Goal: Task Accomplishment & Management: Manage account settings

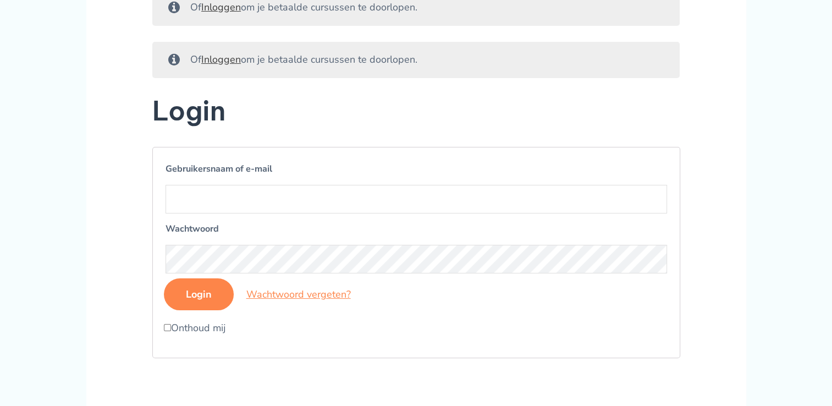
scroll to position [165, 0]
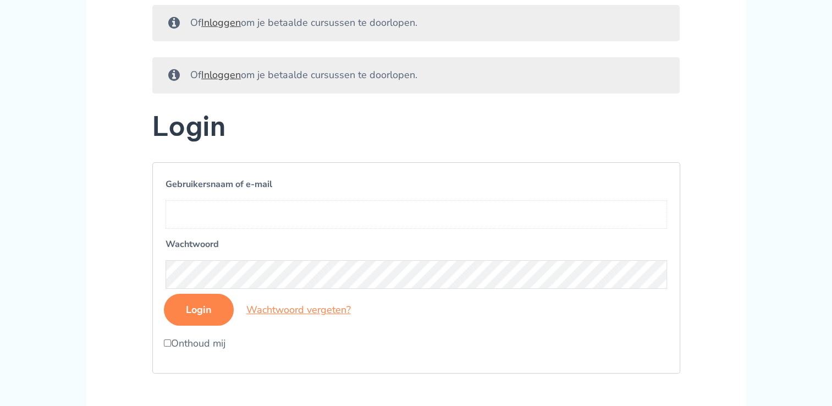
click at [245, 229] on input "Gebruikersnaam of e-mail" at bounding box center [416, 214] width 501 height 29
type input "marielledul2001@gmail.com"
click at [192, 348] on form "Gebruikersnaam of e-mail marielledul2001@gmail.com Wachtwoord Login Wachtwoord …" at bounding box center [416, 267] width 528 height 211
click at [167, 346] on input "Onthoud mij" at bounding box center [167, 342] width 7 height 7
checkbox input "true"
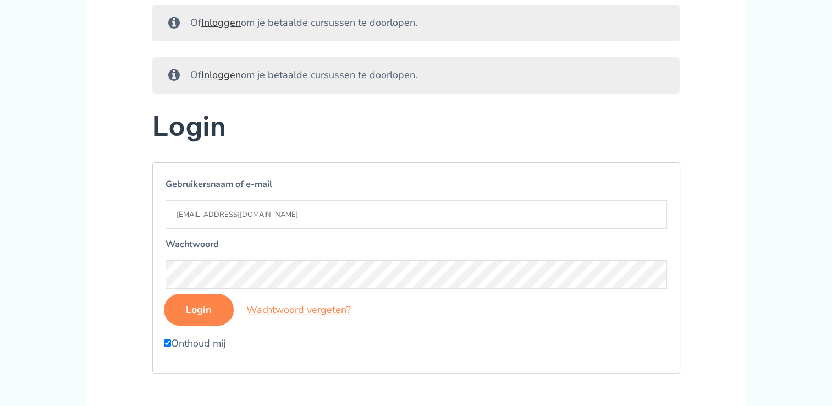
click at [197, 319] on input "Login" at bounding box center [199, 310] width 70 height 32
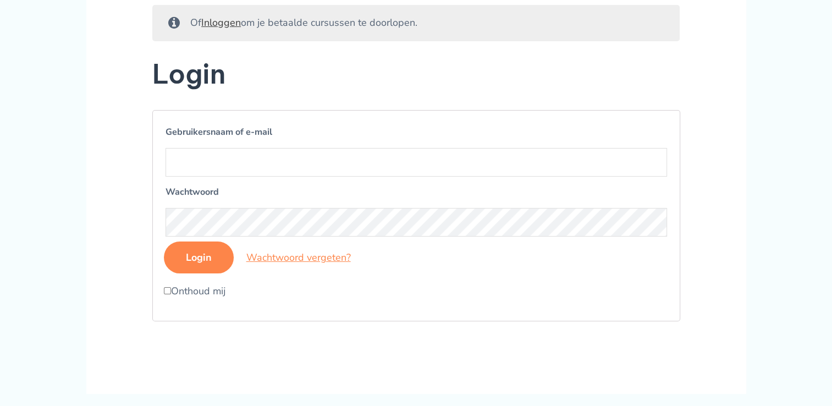
scroll to position [220, 0]
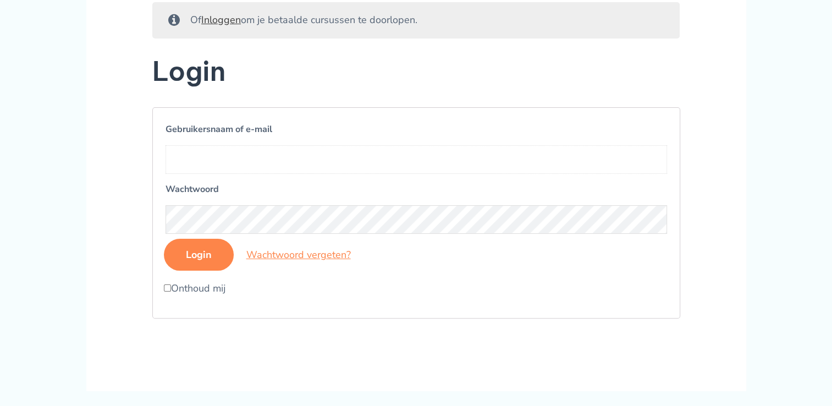
click at [205, 174] on input "Gebruikersnaam of e-mail" at bounding box center [416, 159] width 501 height 29
drag, startPoint x: 273, startPoint y: 177, endPoint x: 235, endPoint y: 188, distance: 40.0
click at [235, 174] on input "marielledul2001@outlook.com" at bounding box center [416, 159] width 501 height 29
type input "marielledul2001@gmail.com"
click at [164, 239] on input "Login" at bounding box center [199, 255] width 70 height 32
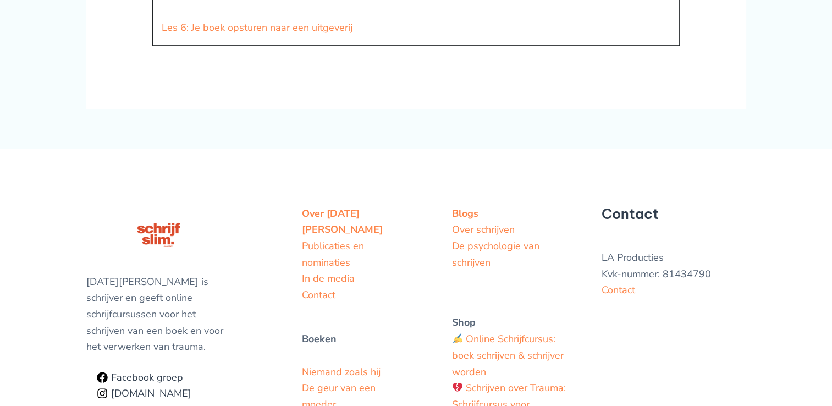
scroll to position [550, 0]
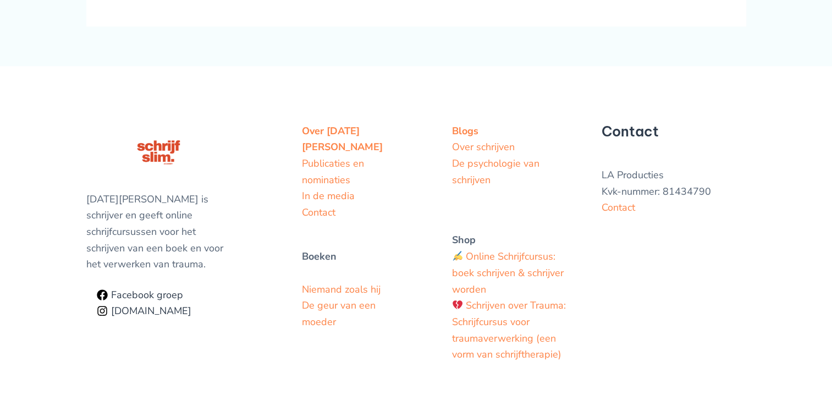
scroll to position [660, 0]
